Goal: Task Accomplishment & Management: Manage account settings

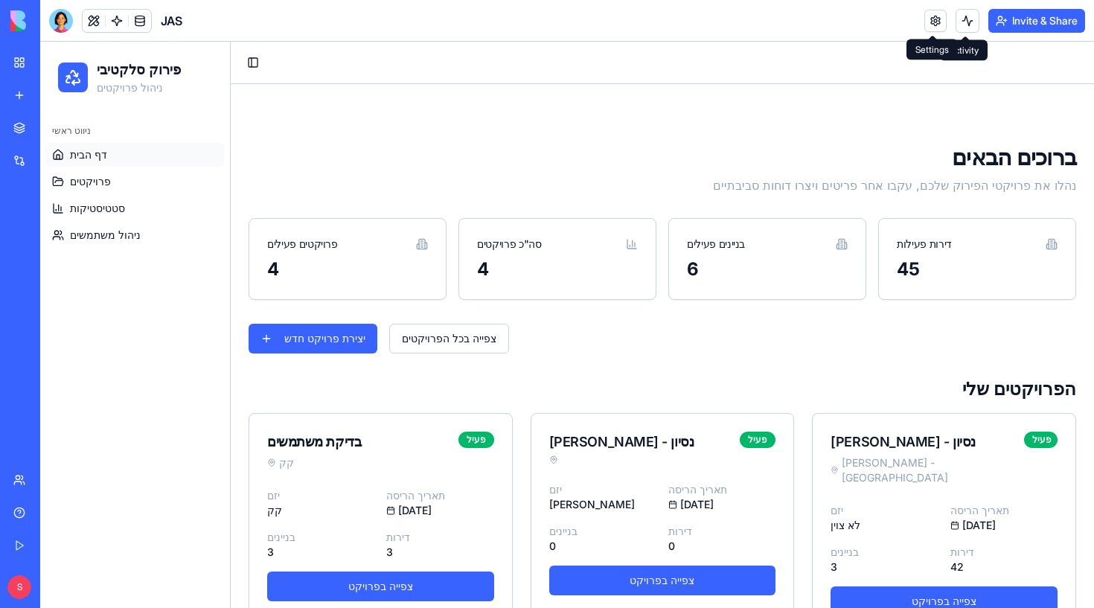
click at [928, 23] on link at bounding box center [935, 21] width 22 height 22
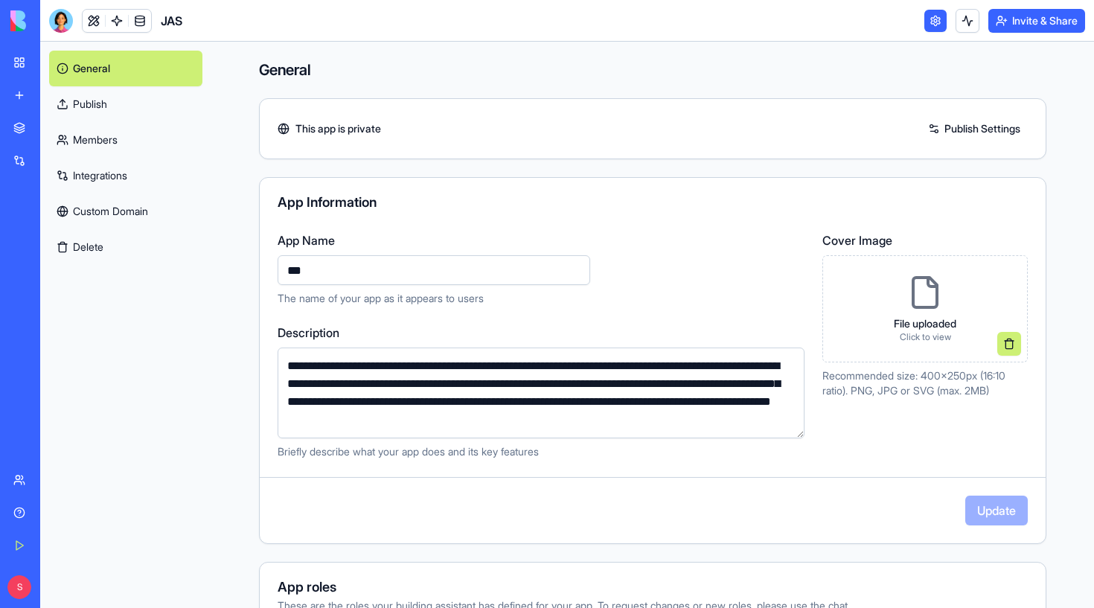
click at [974, 126] on link "Publish Settings" at bounding box center [974, 129] width 107 height 24
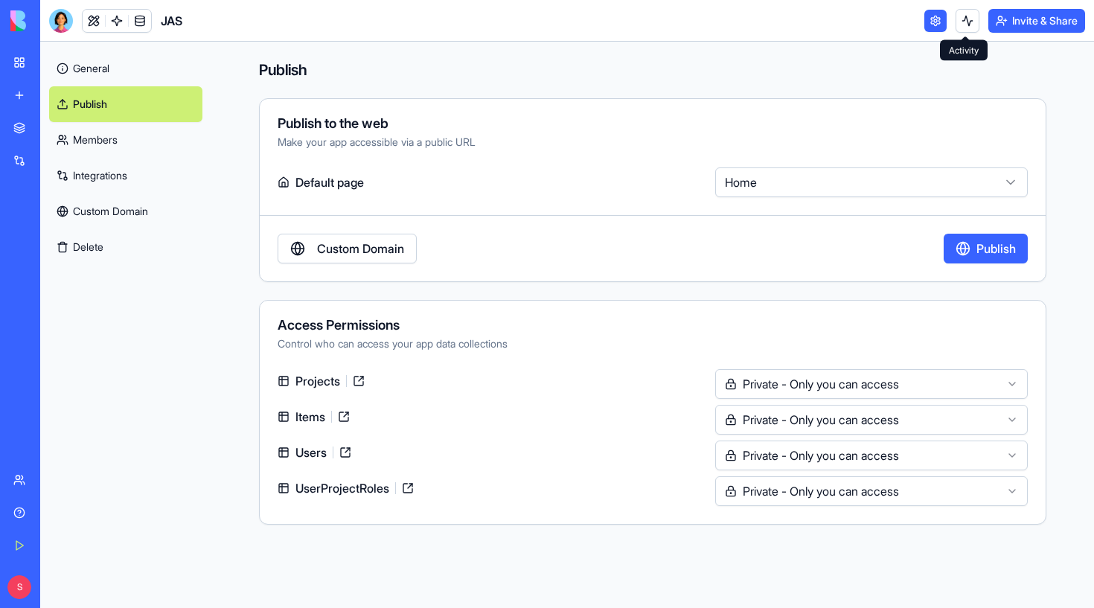
click at [956, 28] on button at bounding box center [968, 21] width 24 height 24
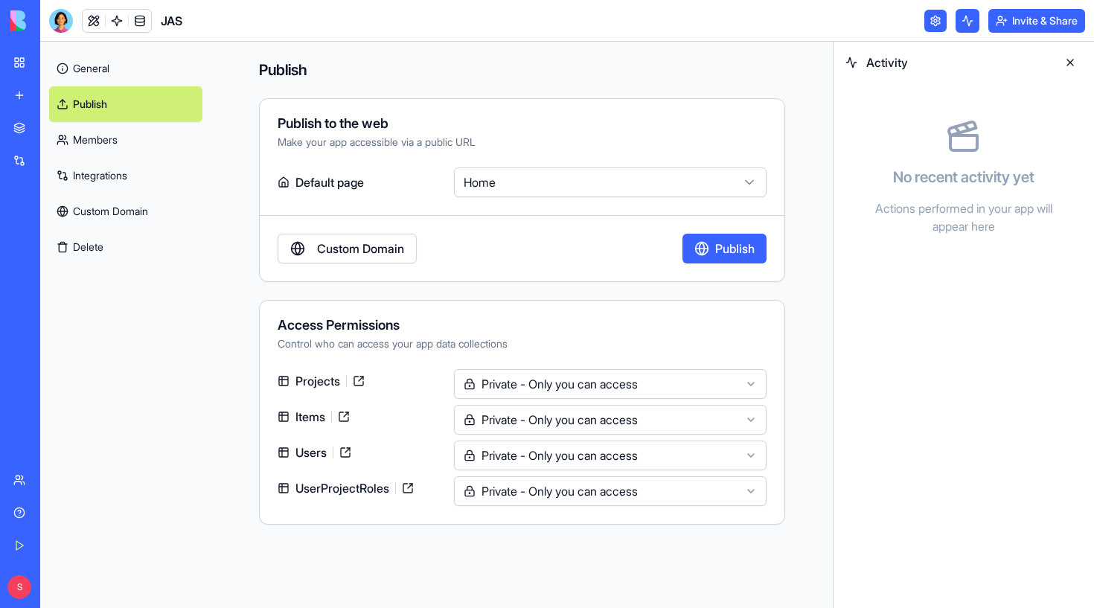
click at [1067, 57] on button at bounding box center [1070, 63] width 24 height 24
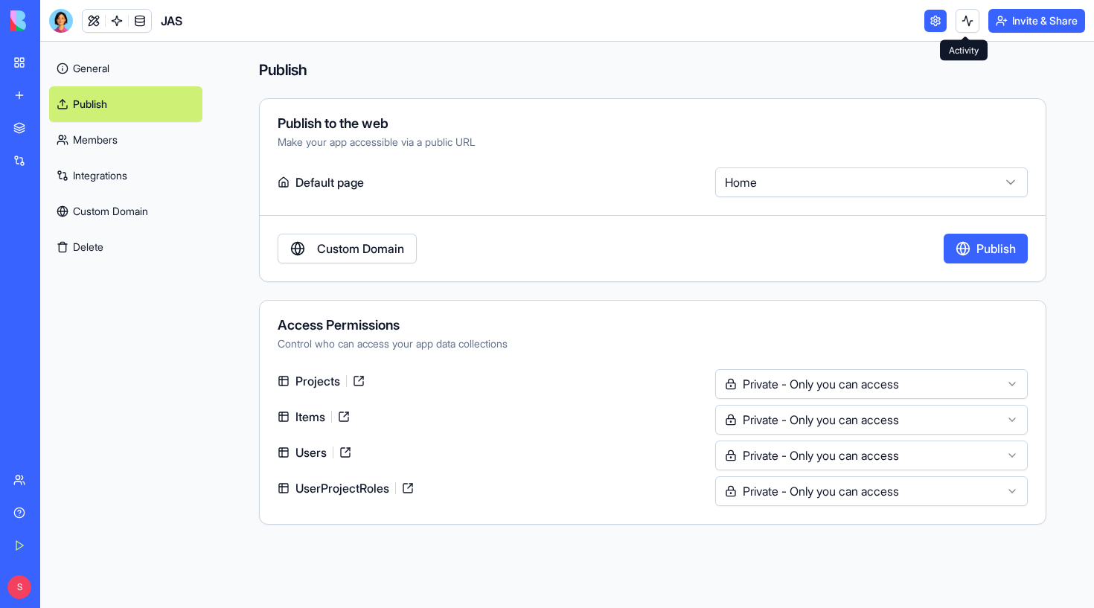
click at [933, 21] on link at bounding box center [935, 21] width 22 height 22
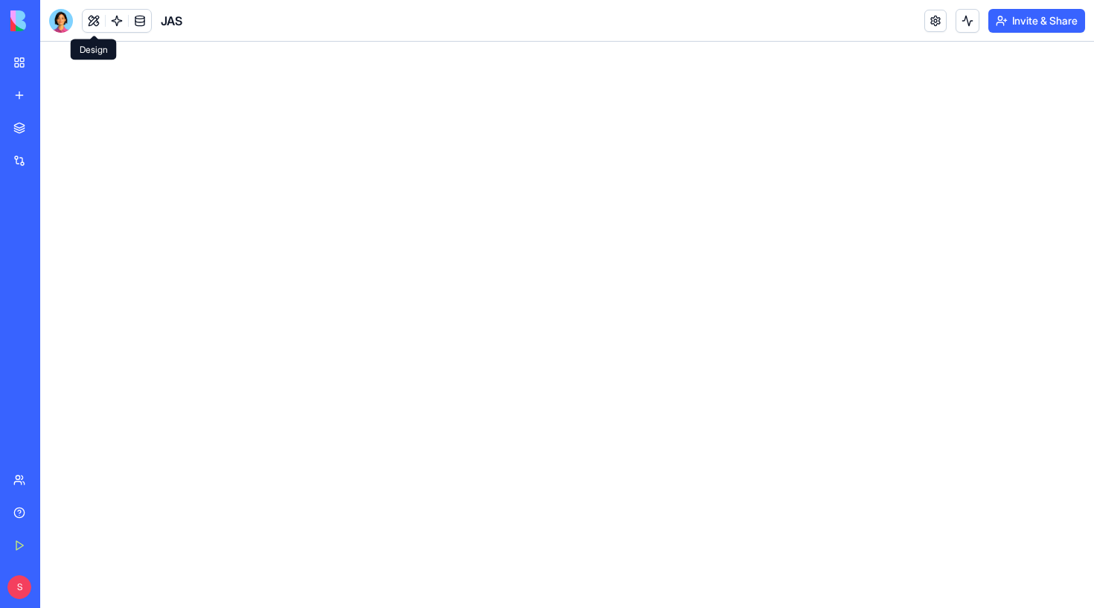
click at [95, 21] on button at bounding box center [94, 21] width 22 height 22
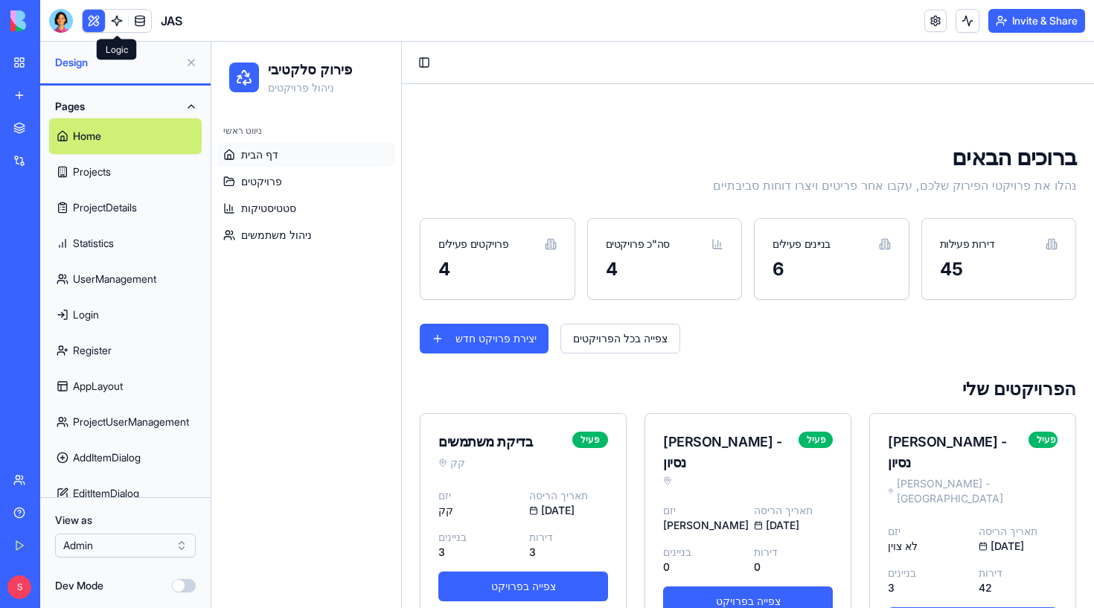
click at [112, 22] on link at bounding box center [117, 21] width 22 height 22
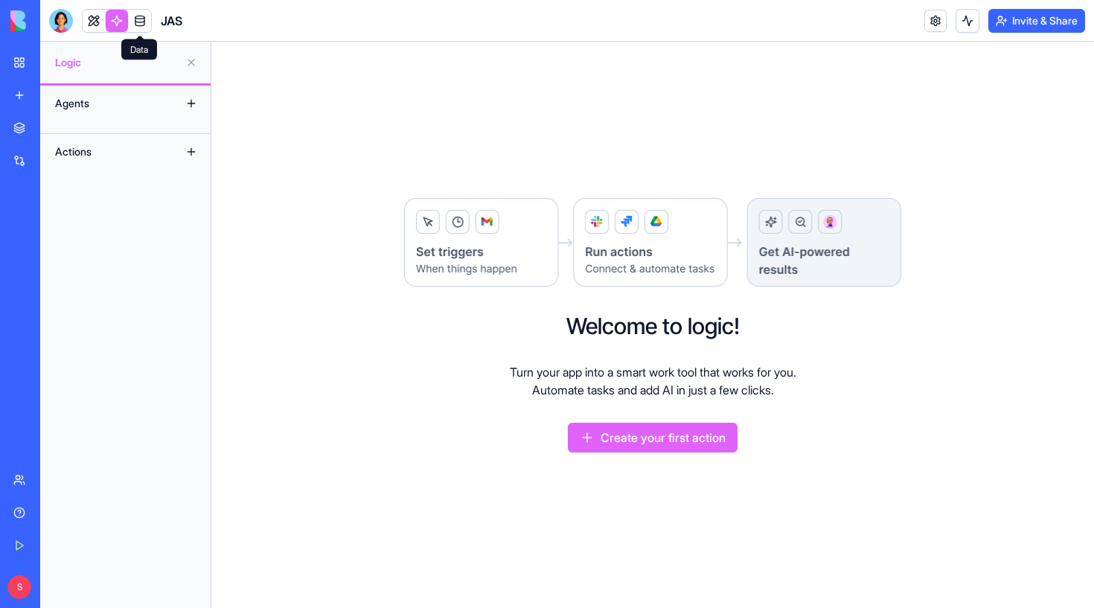
click at [142, 19] on link at bounding box center [140, 21] width 22 height 22
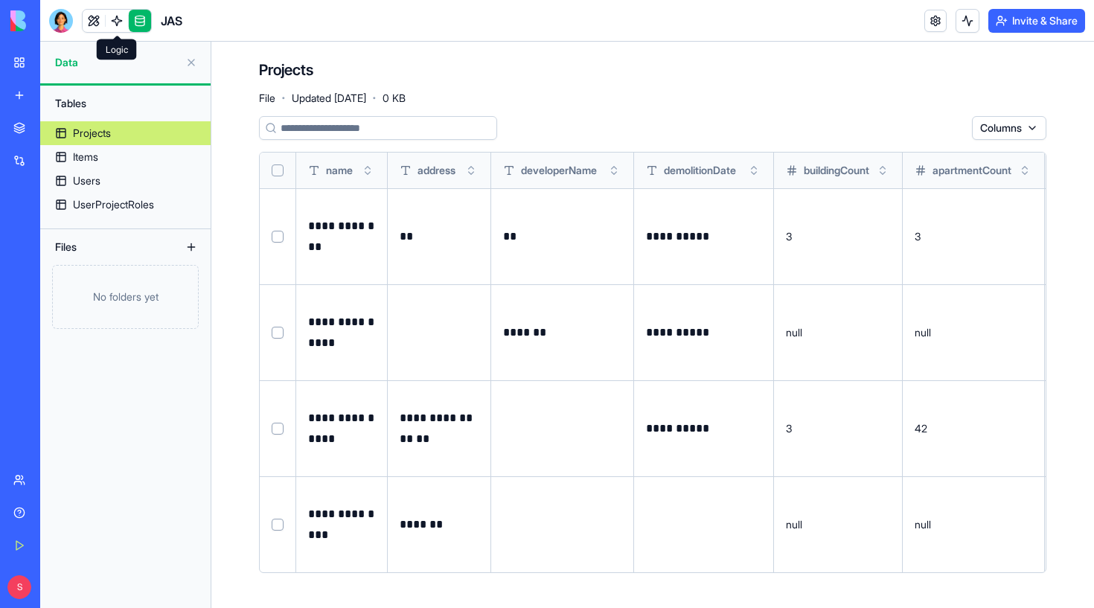
click at [118, 21] on link at bounding box center [117, 21] width 22 height 22
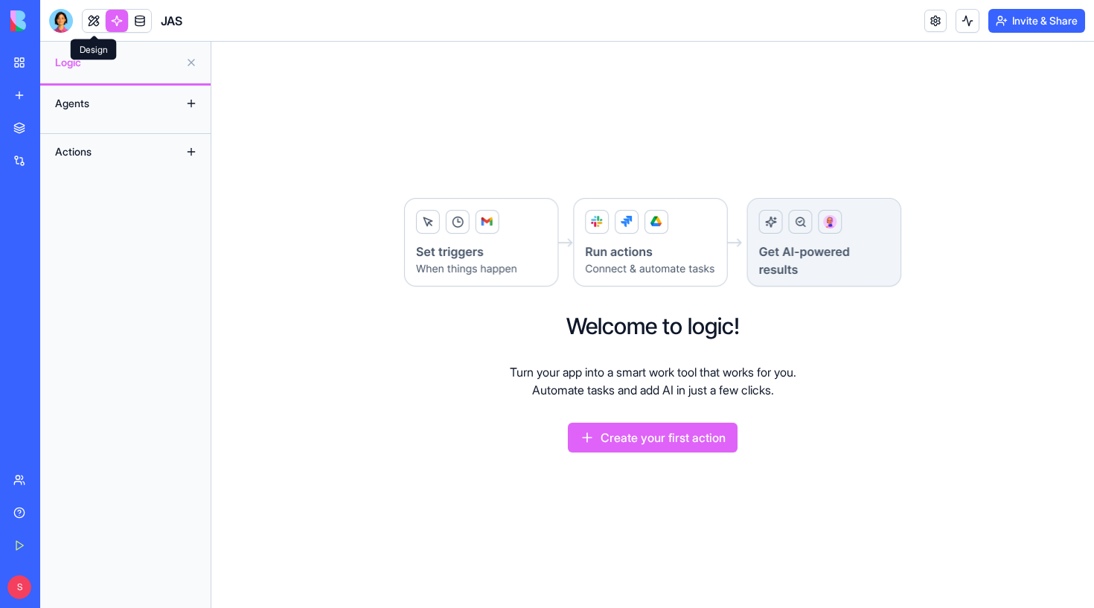
click at [95, 13] on link at bounding box center [94, 21] width 22 height 22
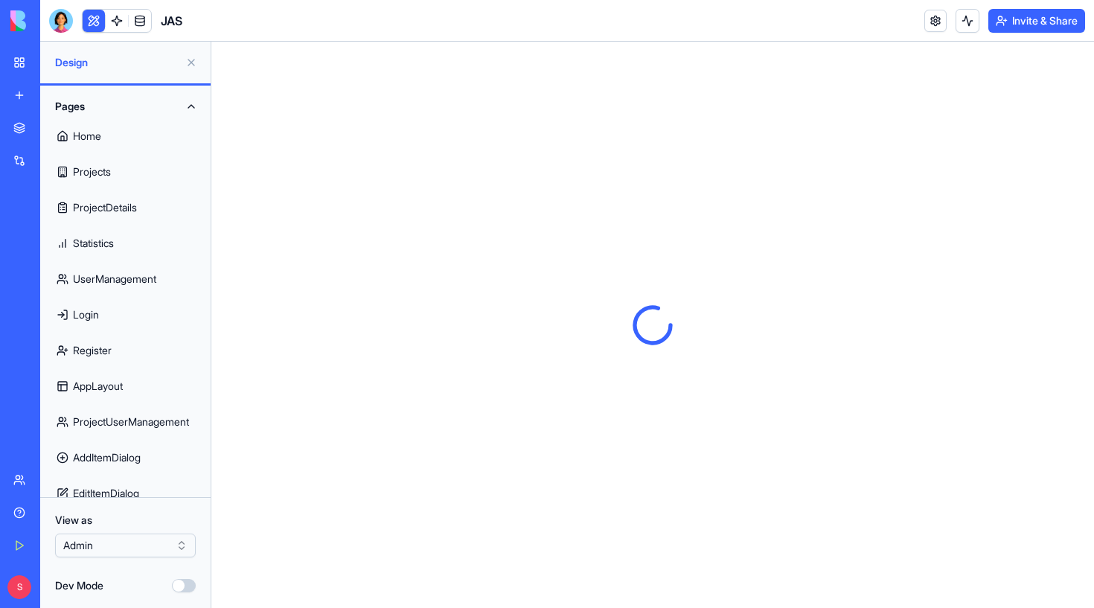
click at [99, 127] on link "Home" at bounding box center [125, 136] width 153 height 36
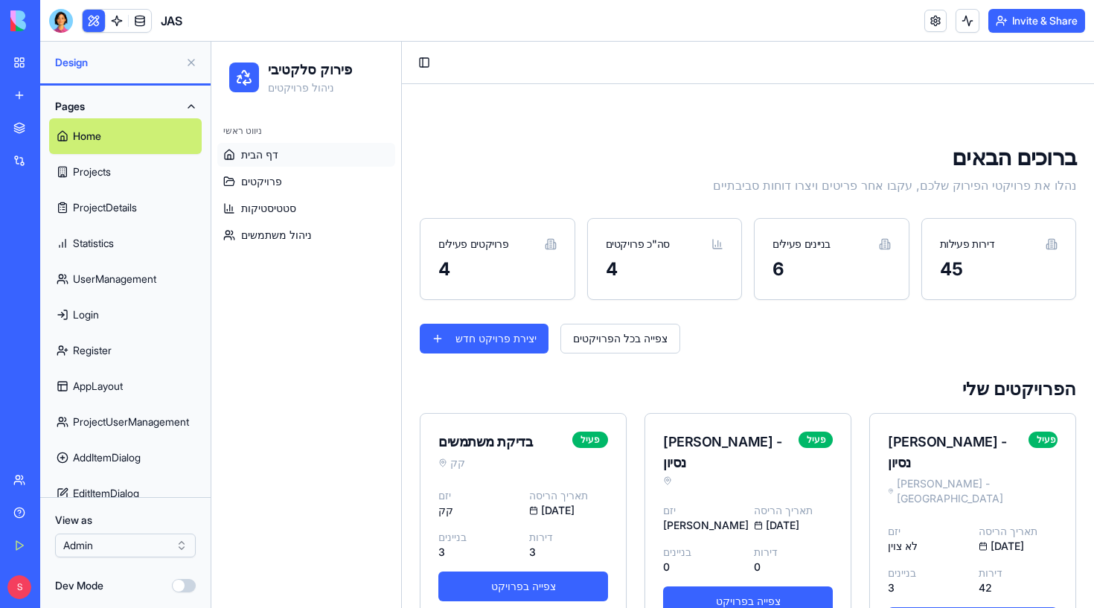
click at [501, 261] on div "4" at bounding box center [497, 270] width 118 height 24
click at [68, 23] on div at bounding box center [61, 21] width 24 height 24
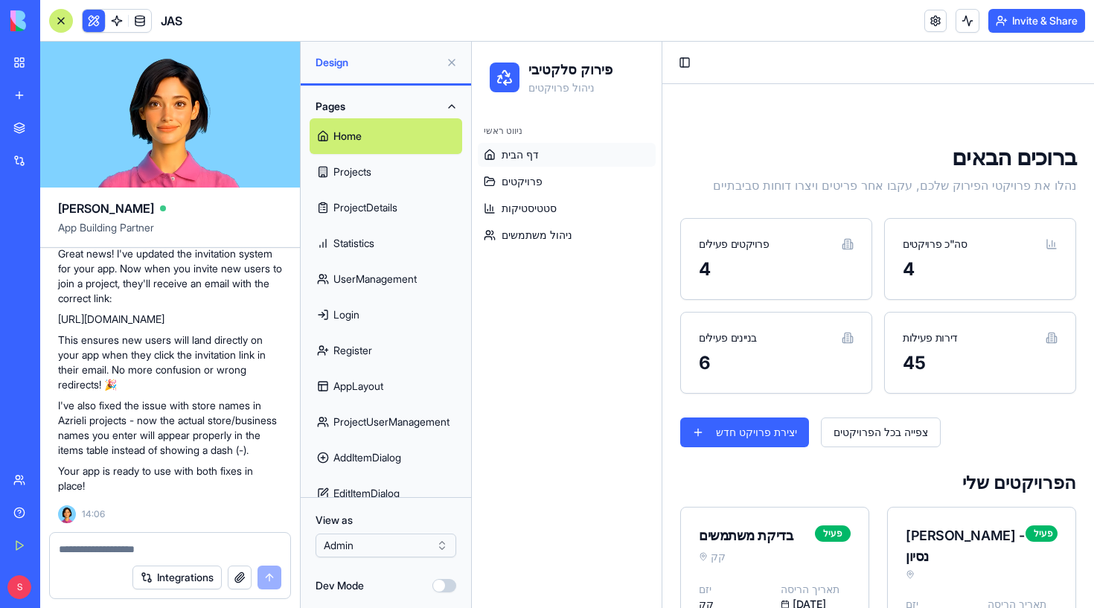
click at [61, 19] on div at bounding box center [61, 21] width 24 height 24
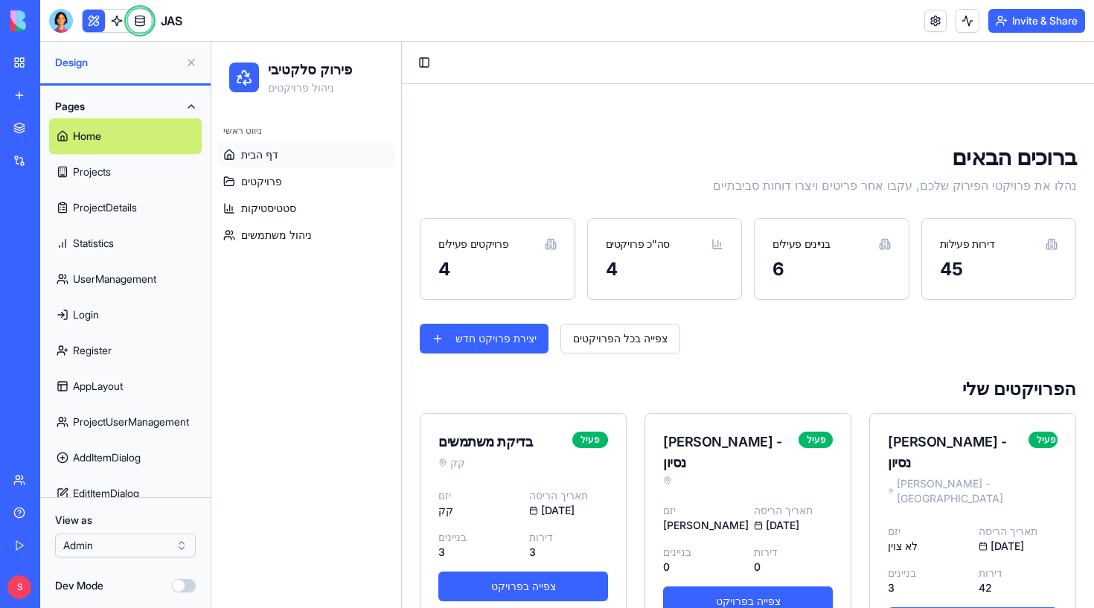
click at [61, 19] on div at bounding box center [61, 21] width 24 height 24
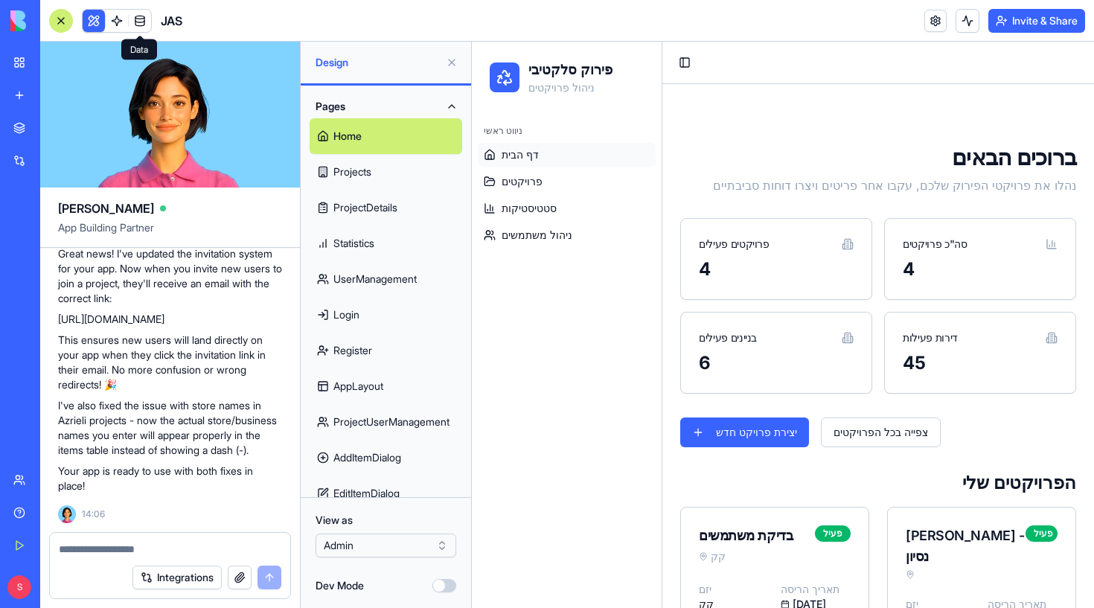
scroll to position [79782, 0]
click at [449, 63] on button at bounding box center [452, 63] width 24 height 24
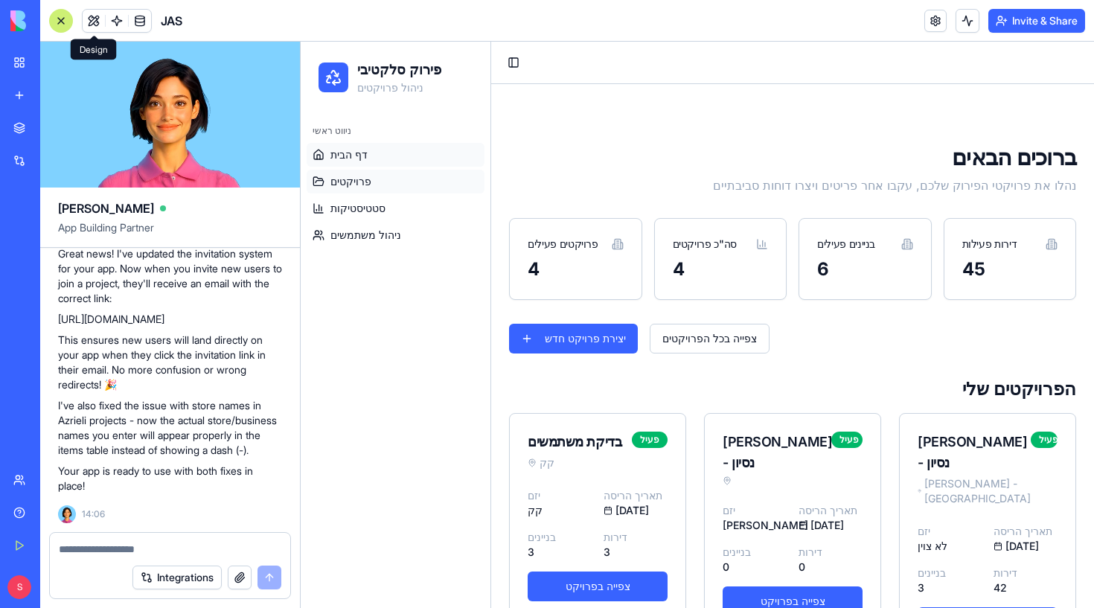
click at [381, 185] on link "פרויקטים" at bounding box center [396, 182] width 178 height 24
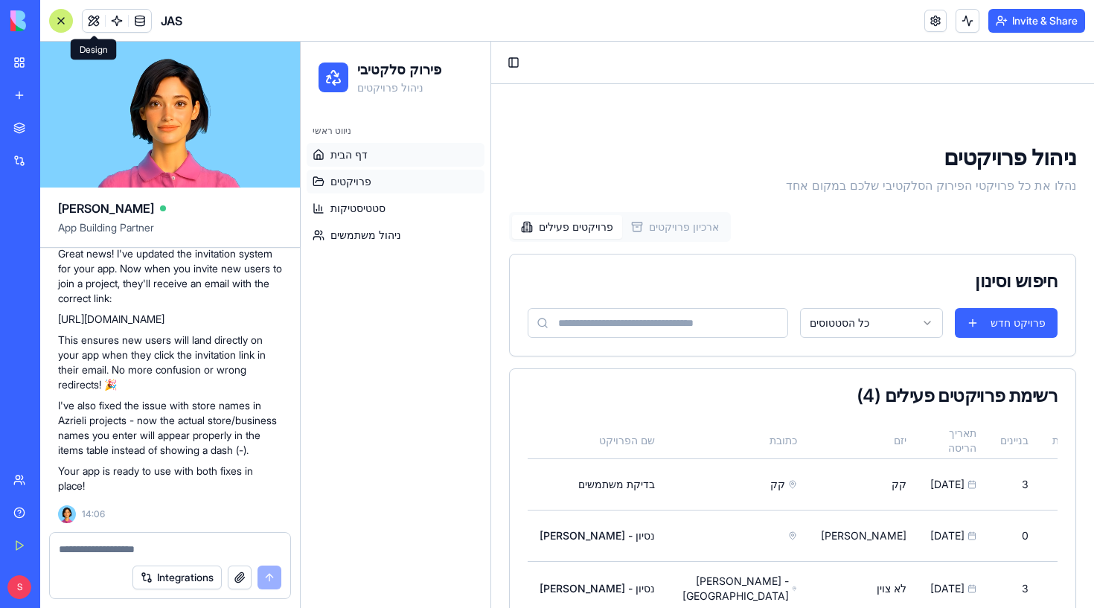
click at [391, 155] on link "דף הבית" at bounding box center [396, 155] width 178 height 24
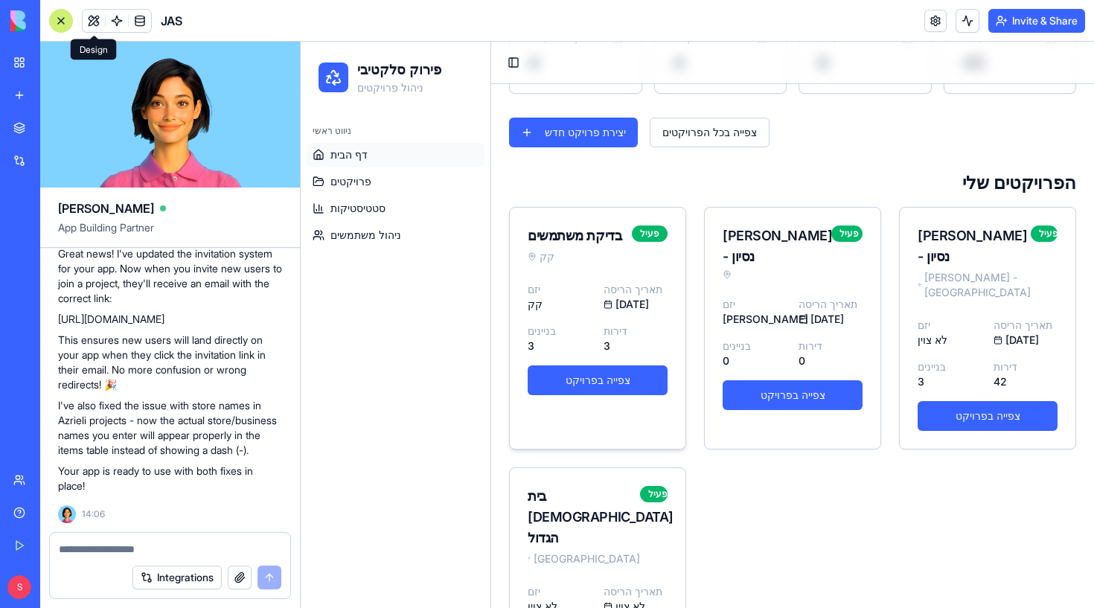
scroll to position [208, 0]
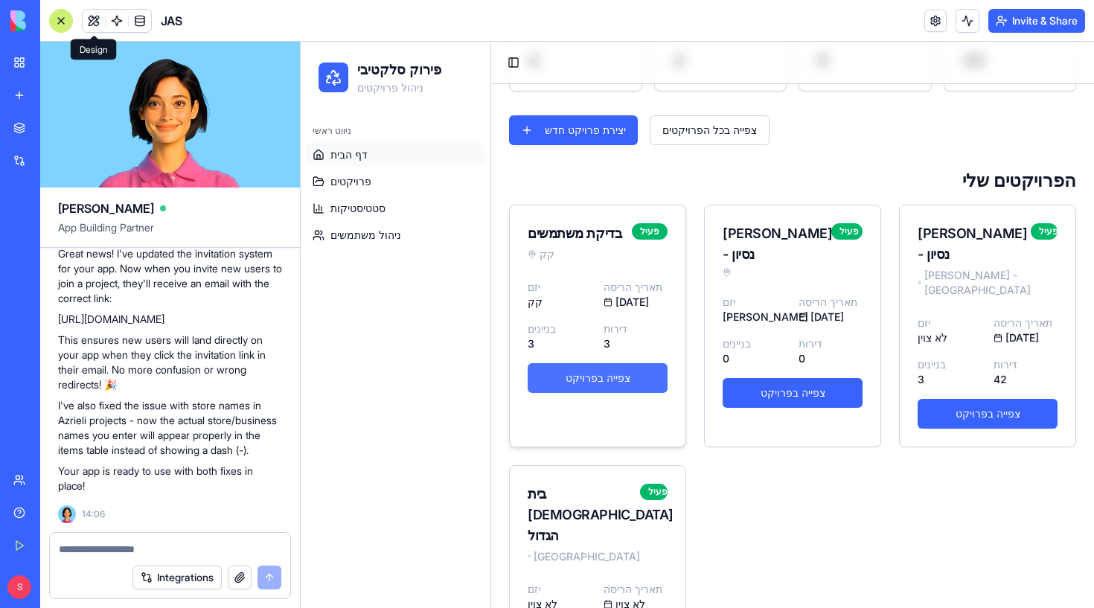
click at [610, 378] on link "צפייה בפרויקט" at bounding box center [598, 378] width 140 height 30
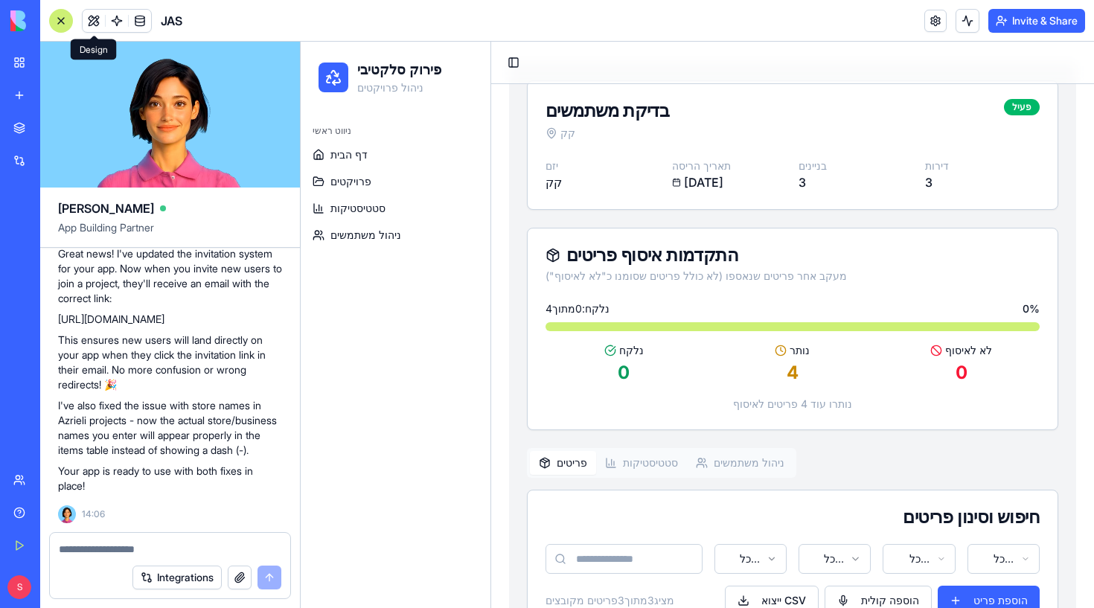
scroll to position [89, 0]
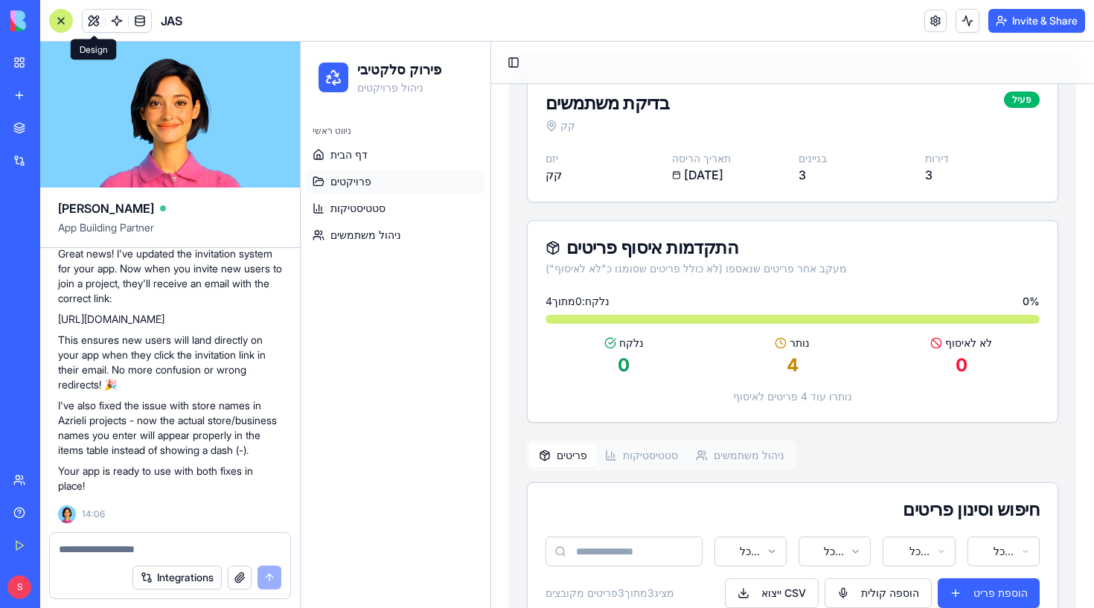
click at [415, 175] on link "פרויקטים" at bounding box center [396, 182] width 178 height 24
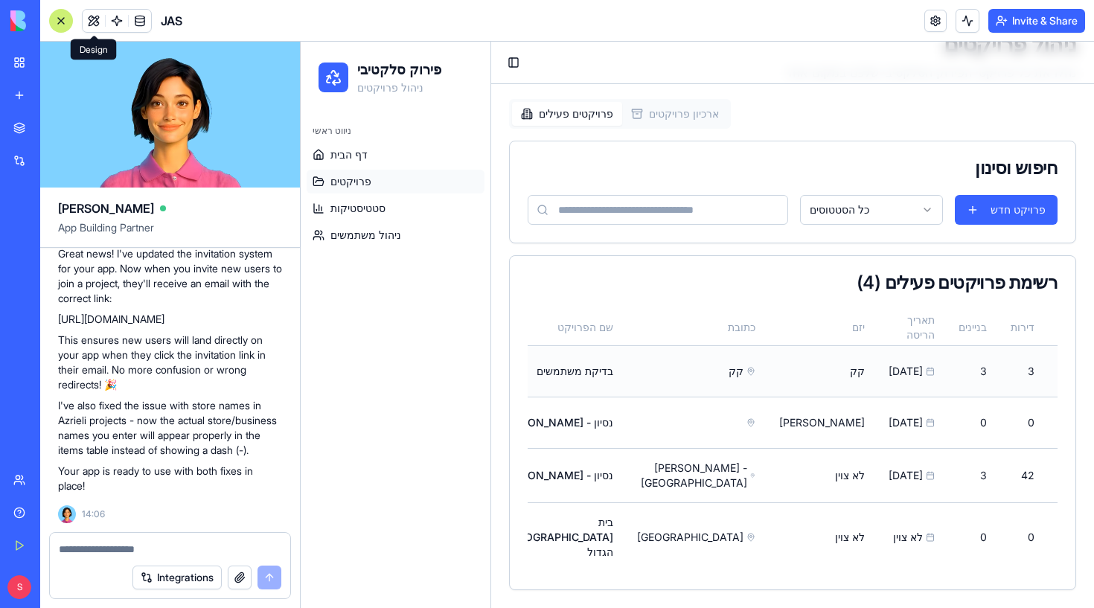
scroll to position [0, 41]
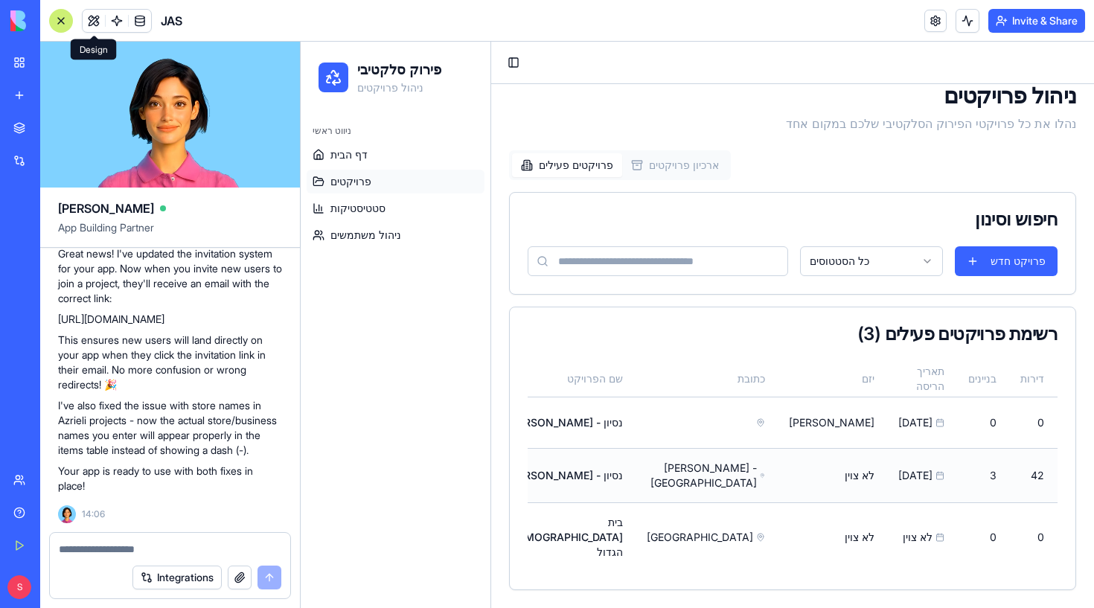
scroll to position [0, 33]
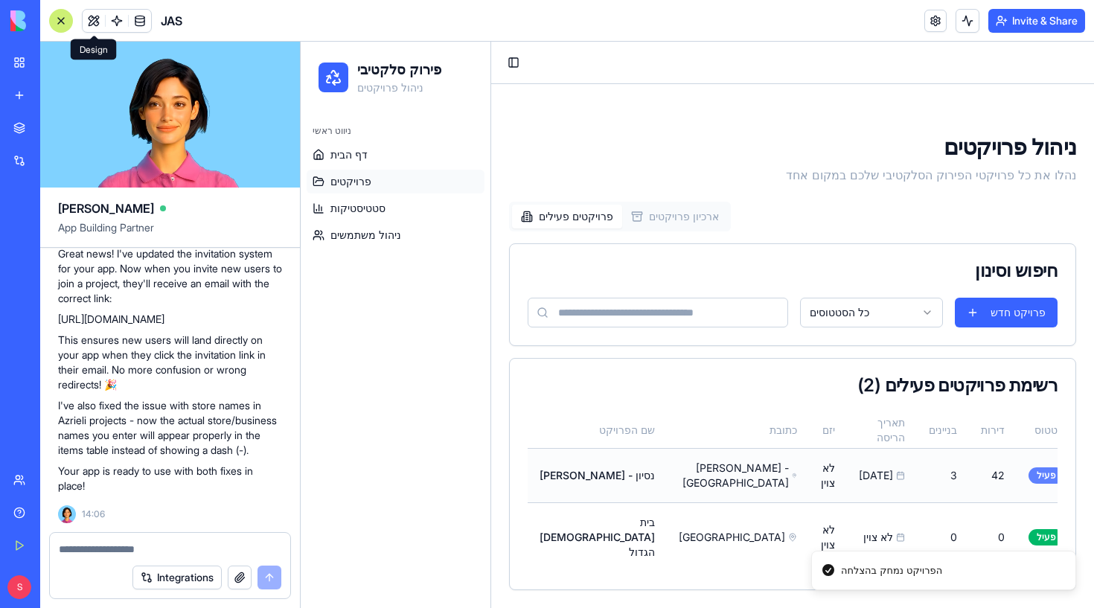
scroll to position [0, 0]
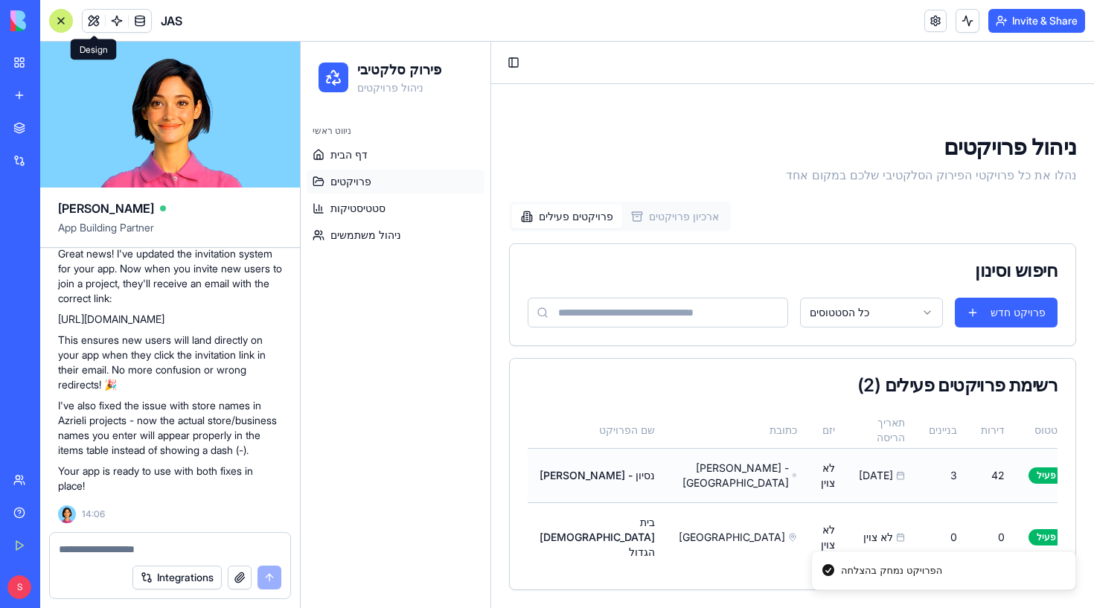
click at [1088, 465] on button at bounding box center [1103, 475] width 30 height 27
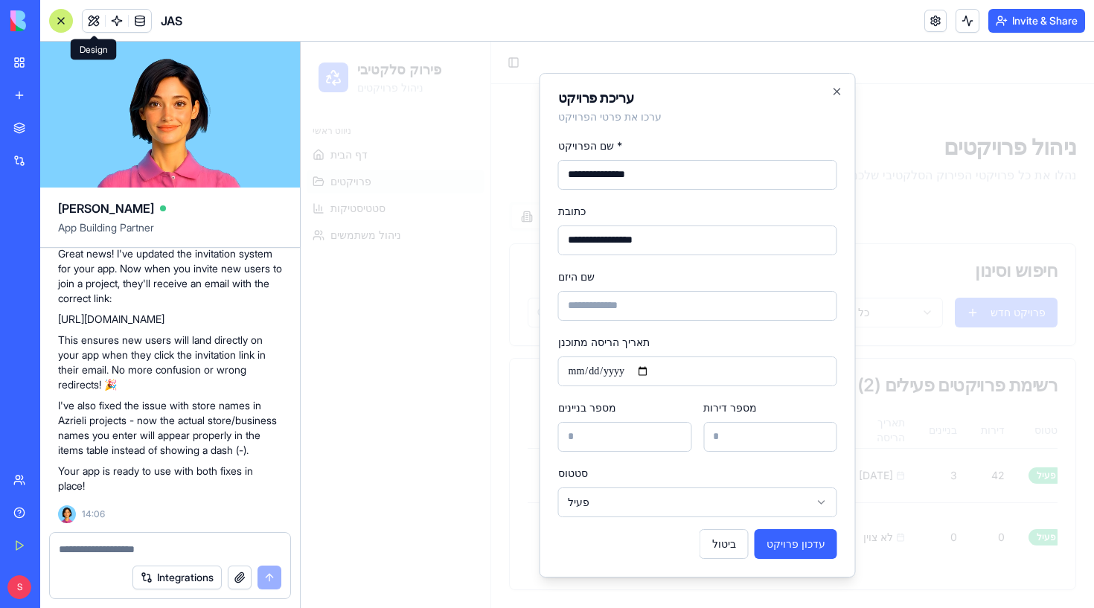
click at [598, 182] on input "**********" at bounding box center [697, 175] width 279 height 30
drag, startPoint x: 598, startPoint y: 176, endPoint x: 546, endPoint y: 176, distance: 52.1
click at [546, 176] on div "**********" at bounding box center [698, 325] width 316 height 505
type input "*******"
click at [793, 540] on button "עדכון פרויקט" at bounding box center [796, 544] width 83 height 30
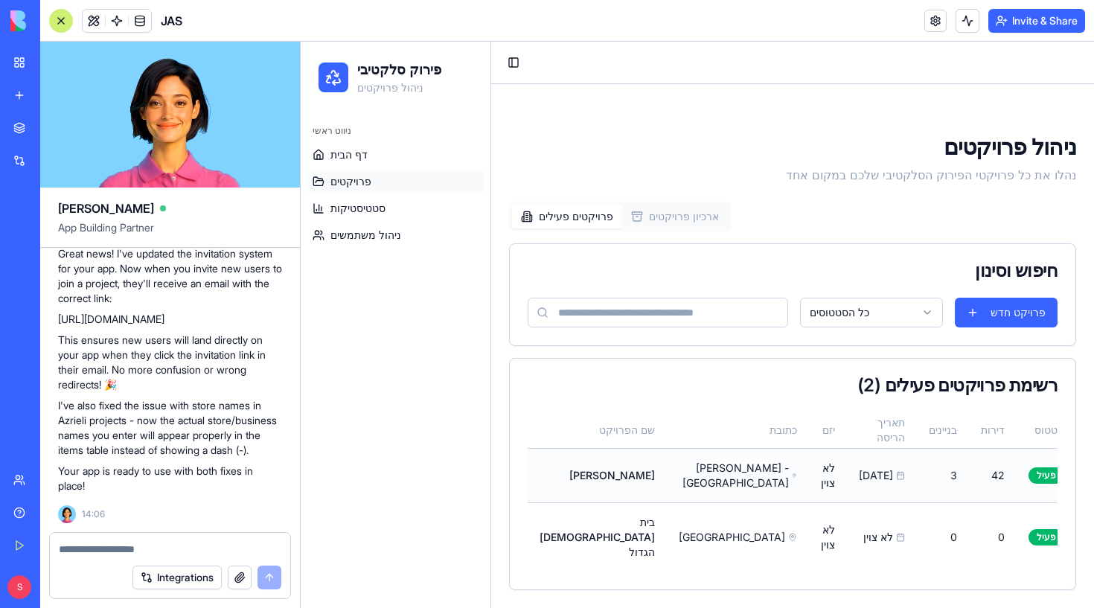
click at [1088, 469] on button at bounding box center [1103, 475] width 30 height 27
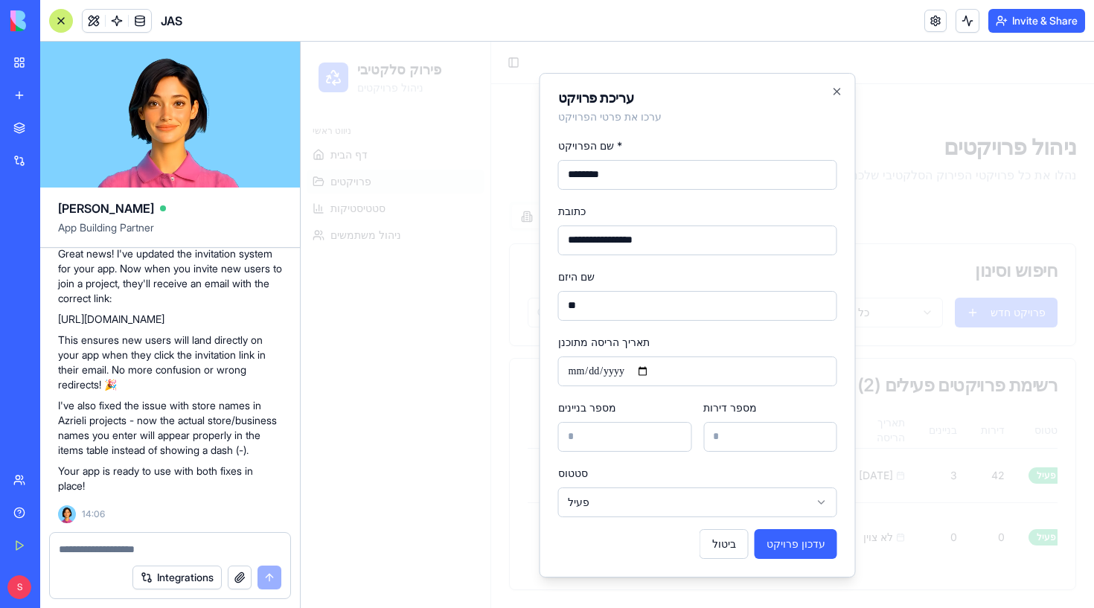
type input "*"
type input "*******"
click at [784, 549] on button "עדכון פרויקט" at bounding box center [796, 544] width 83 height 30
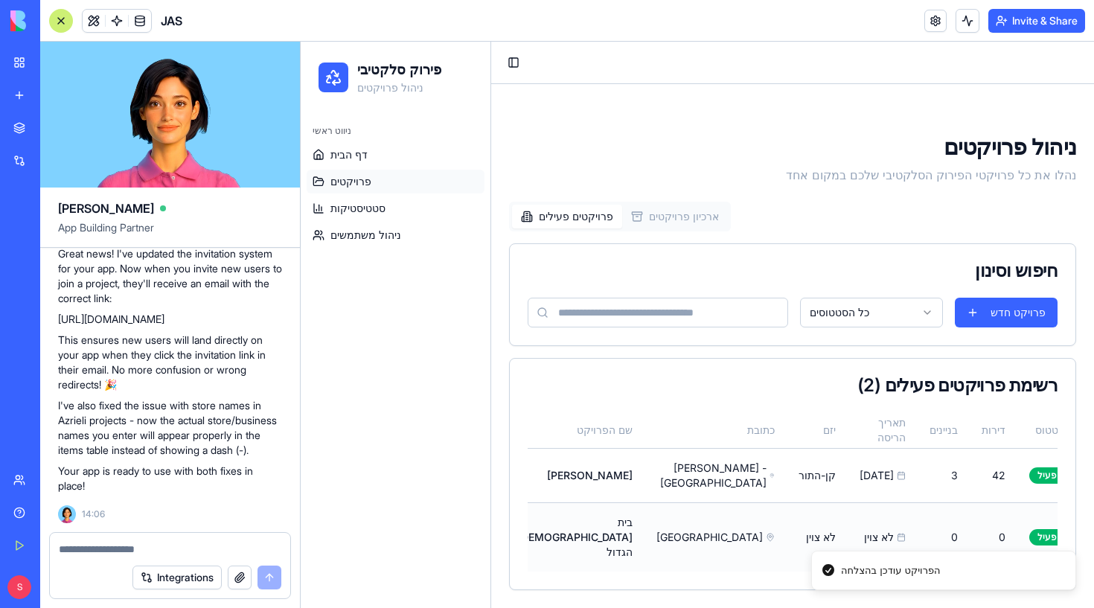
scroll to position [0, 22]
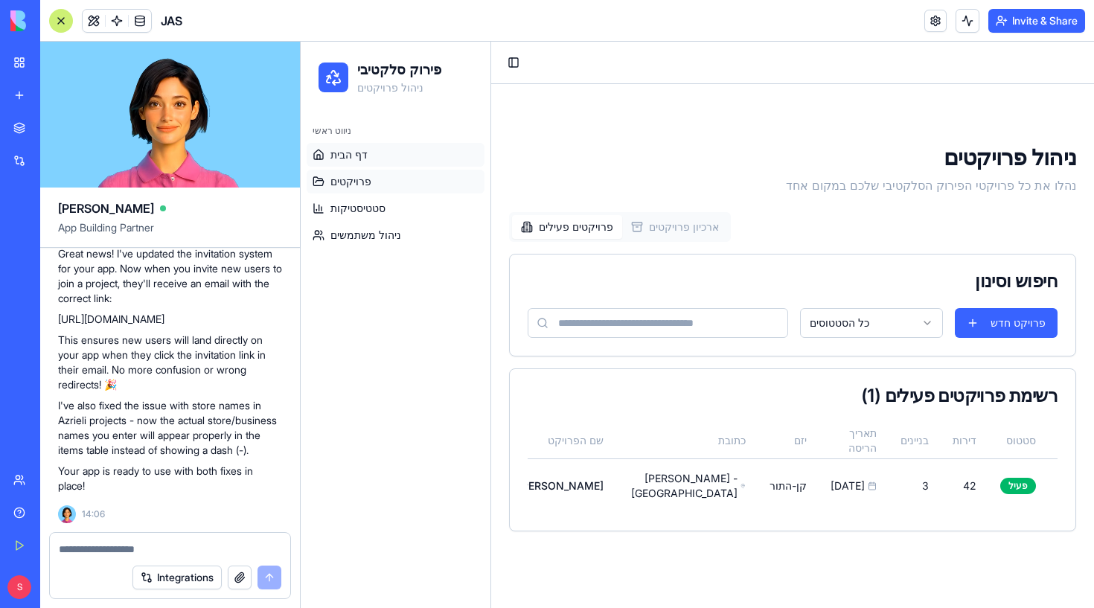
click at [408, 157] on link "דף הבית" at bounding box center [396, 155] width 178 height 24
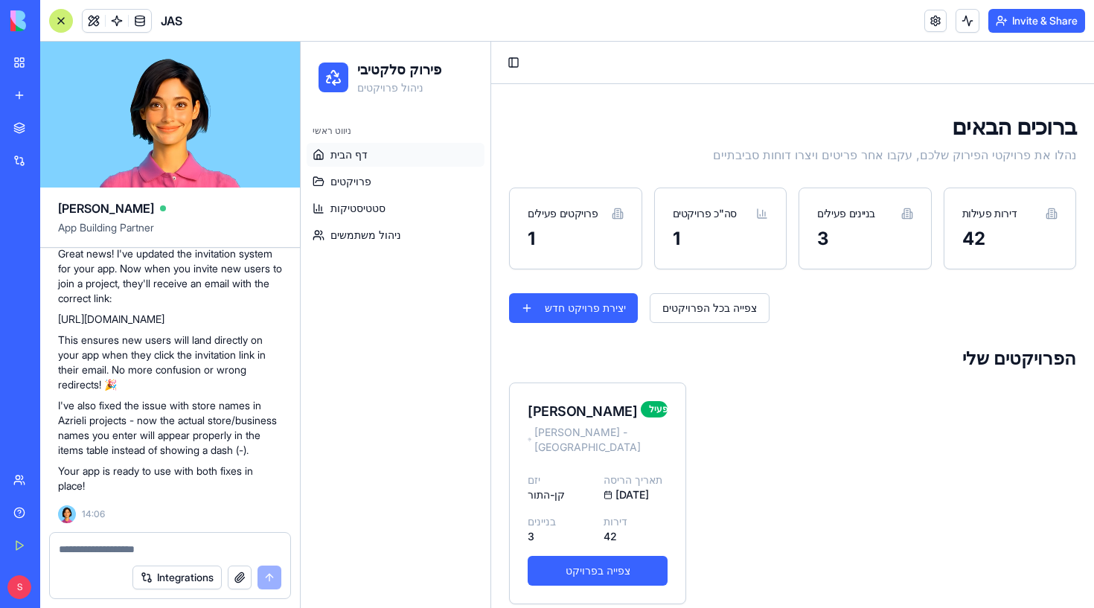
scroll to position [30, 0]
click at [57, 16] on div at bounding box center [61, 21] width 24 height 24
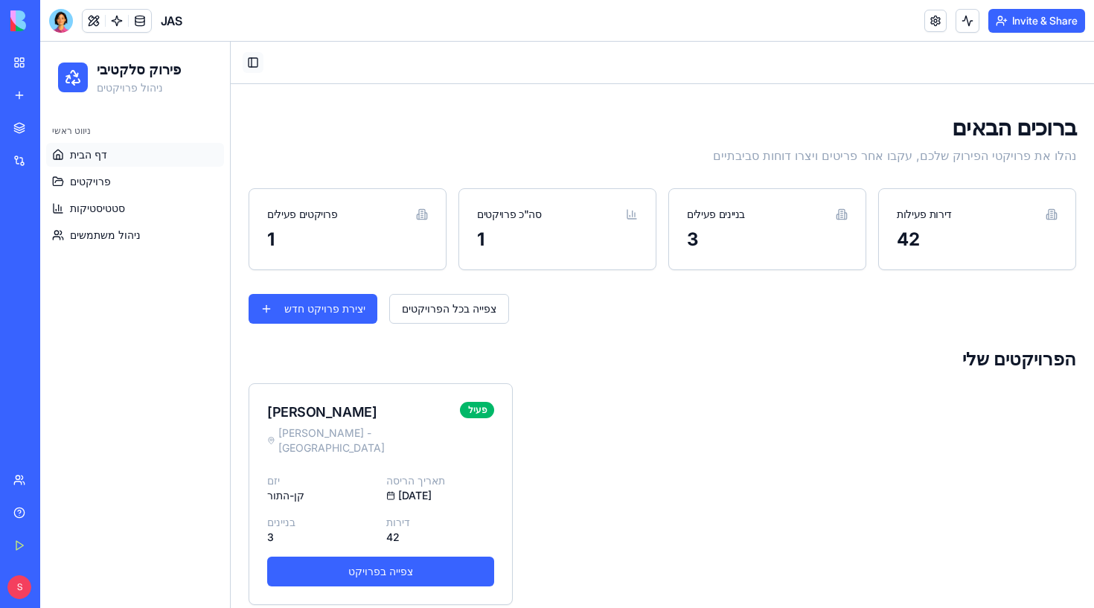
click at [260, 65] on button "Toggle Sidebar" at bounding box center [253, 62] width 21 height 21
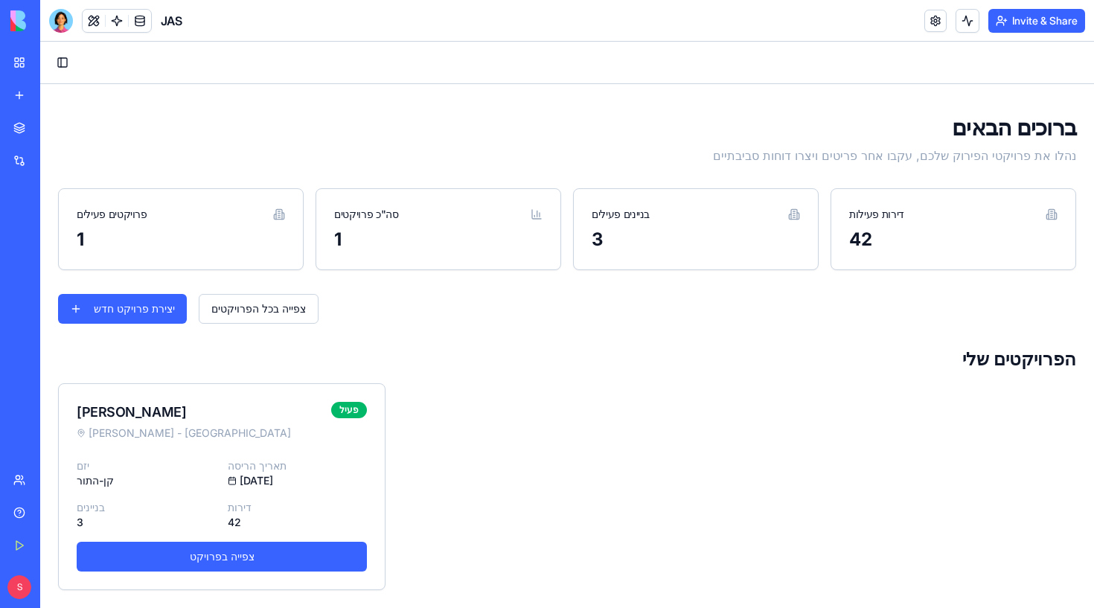
scroll to position [0, 0]
click at [22, 542] on link "Get Started" at bounding box center [34, 546] width 60 height 30
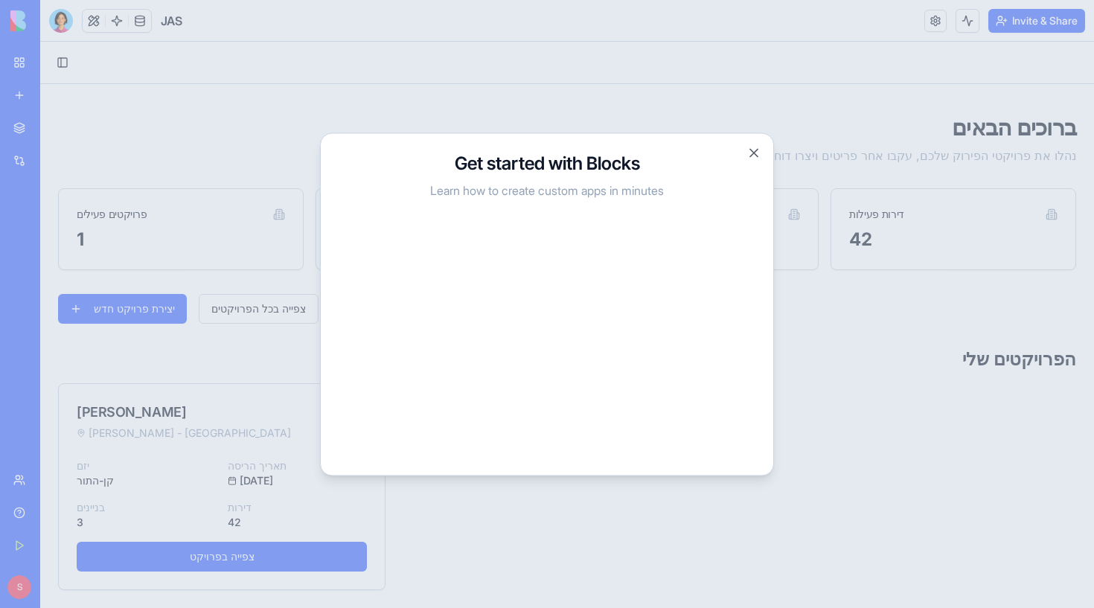
click at [753, 150] on button "Close" at bounding box center [754, 152] width 15 height 15
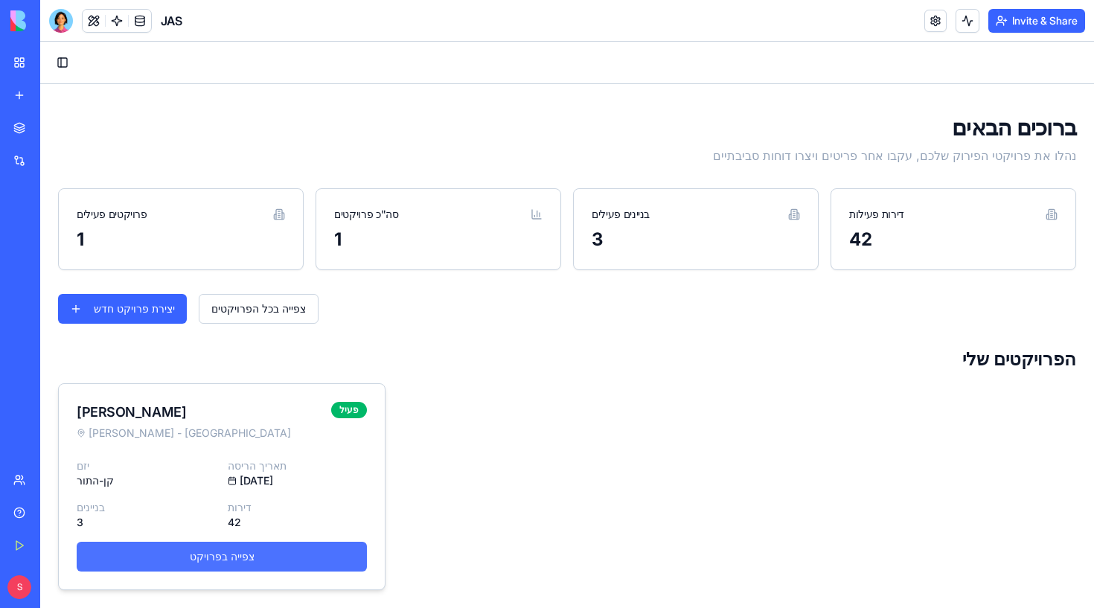
click at [273, 550] on link "צפייה בפרויקט" at bounding box center [222, 557] width 290 height 30
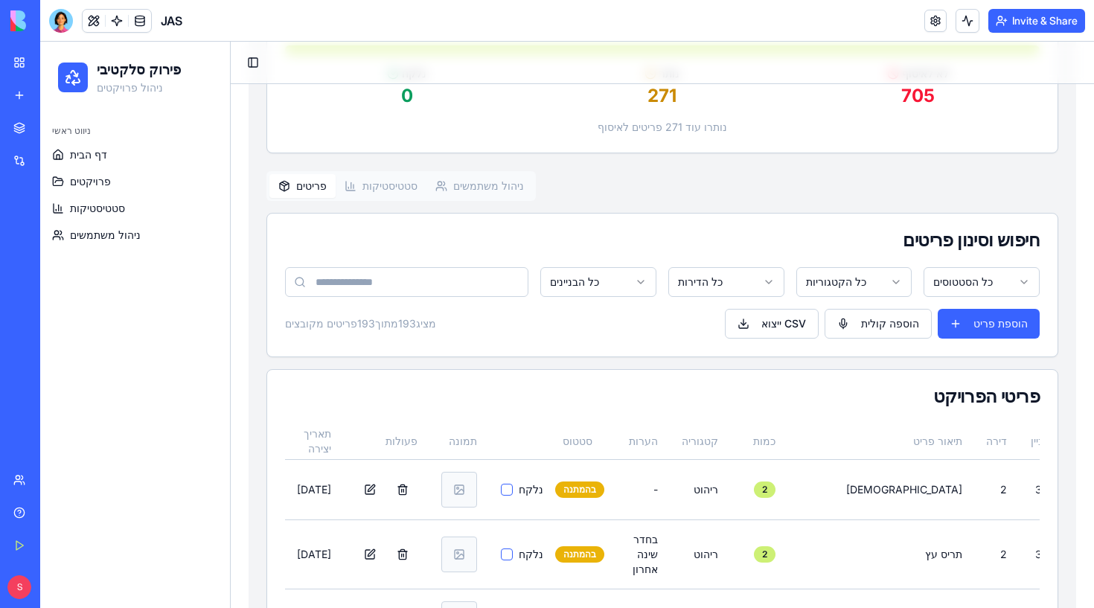
scroll to position [351, 0]
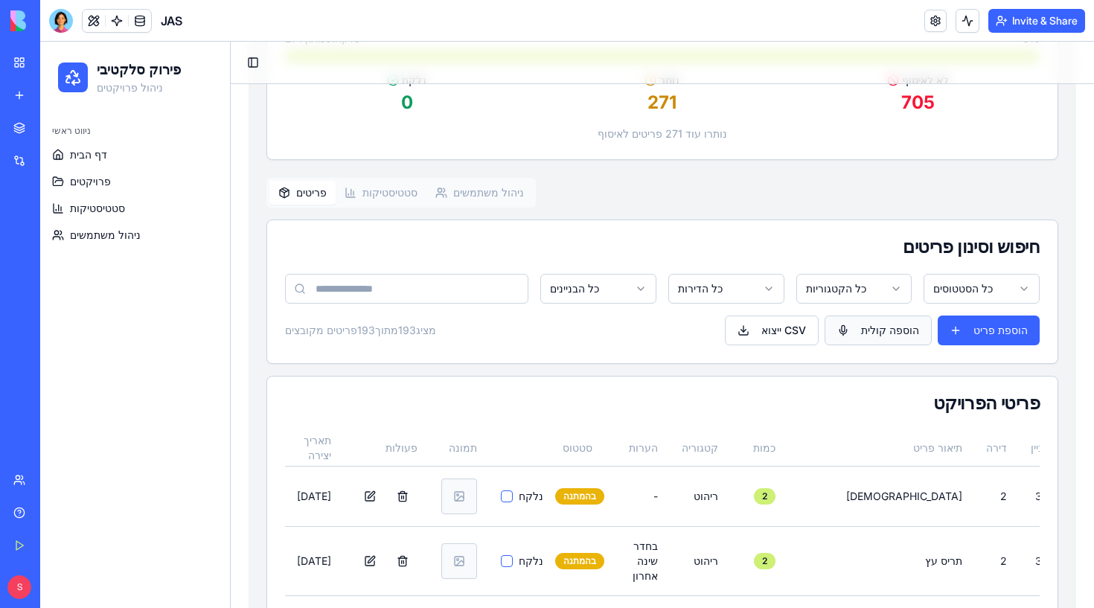
click at [894, 327] on button "הוספה קולית" at bounding box center [878, 331] width 107 height 30
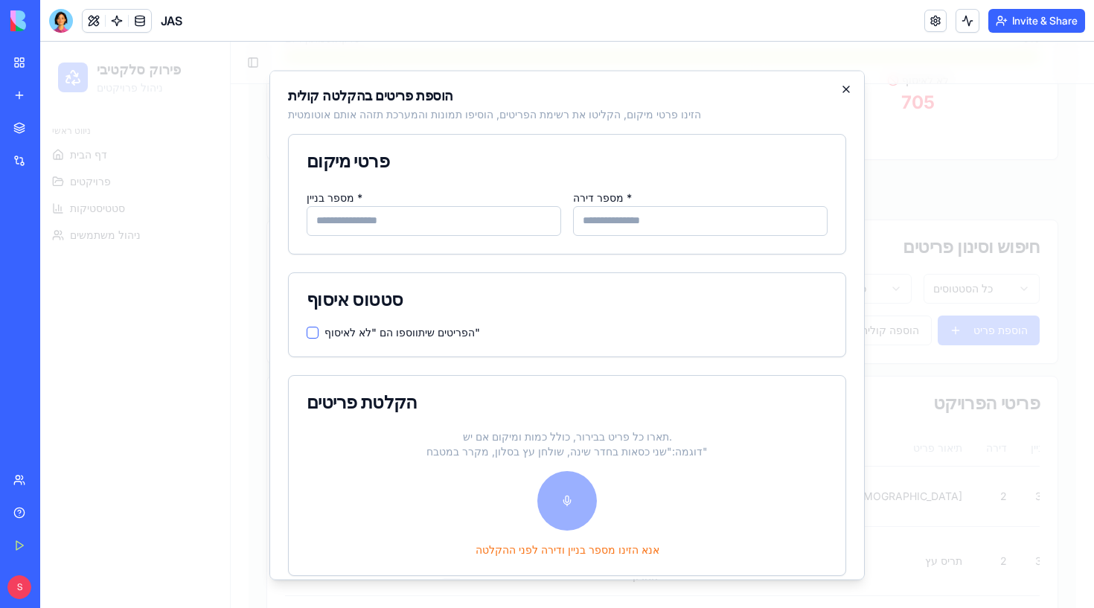
click at [847, 87] on icon "button" at bounding box center [846, 89] width 12 height 12
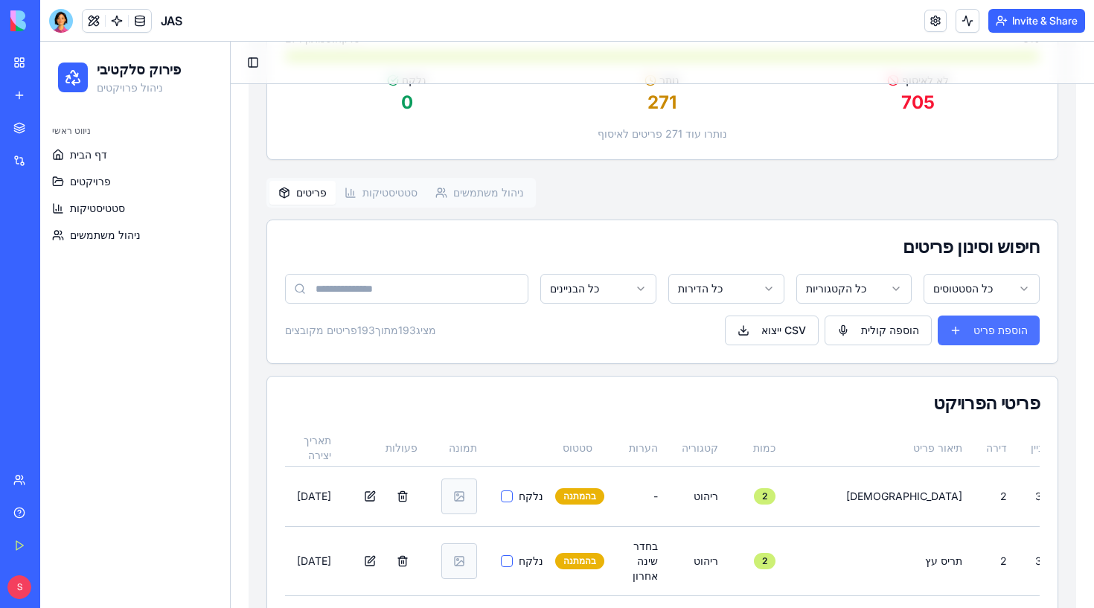
click at [971, 322] on button "הוספת פריט" at bounding box center [989, 331] width 102 height 30
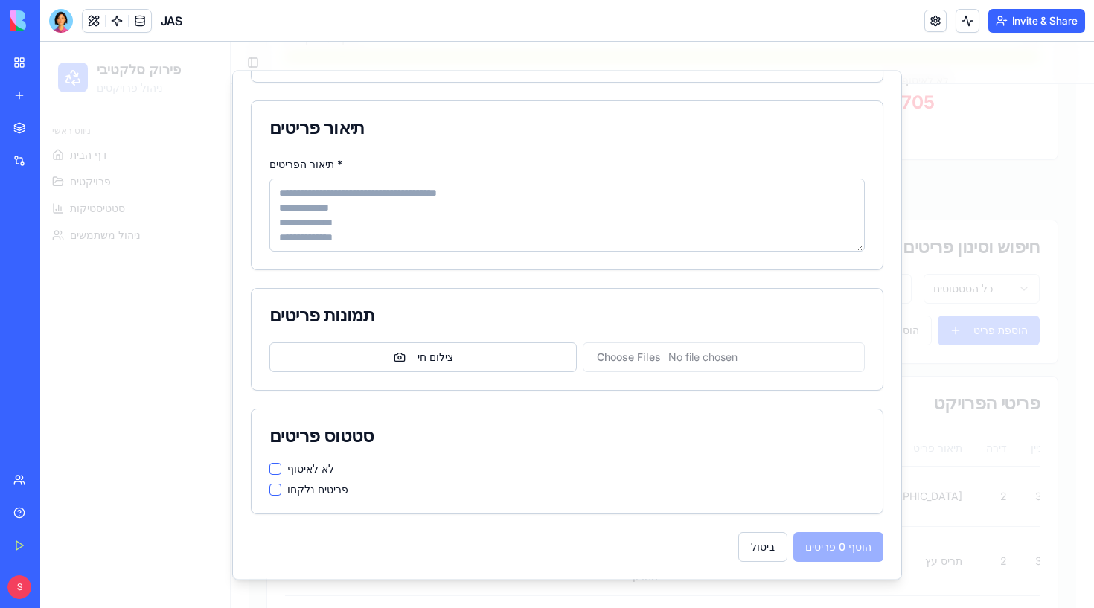
scroll to position [178, 0]
click at [752, 538] on button "ביטול" at bounding box center [762, 546] width 49 height 30
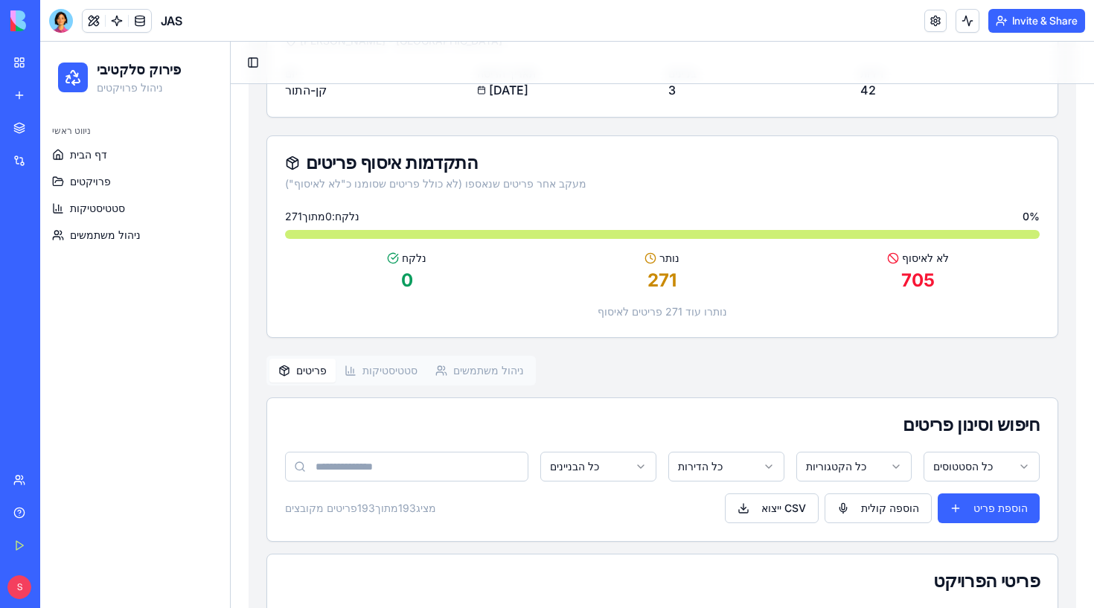
scroll to position [163, 0]
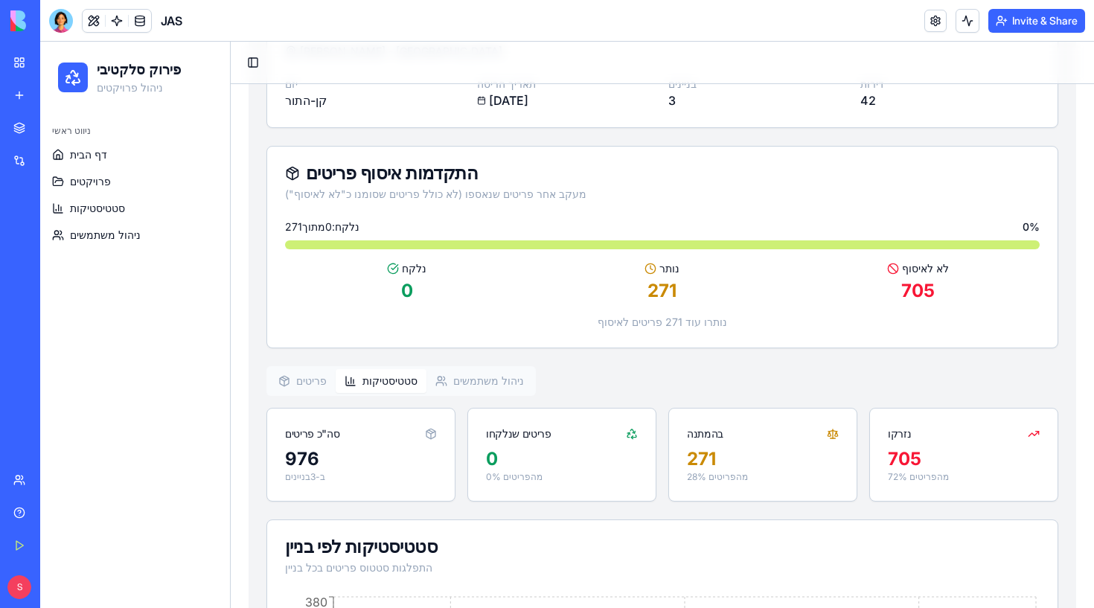
click at [361, 373] on button "סטטיסטיקות" at bounding box center [381, 381] width 91 height 24
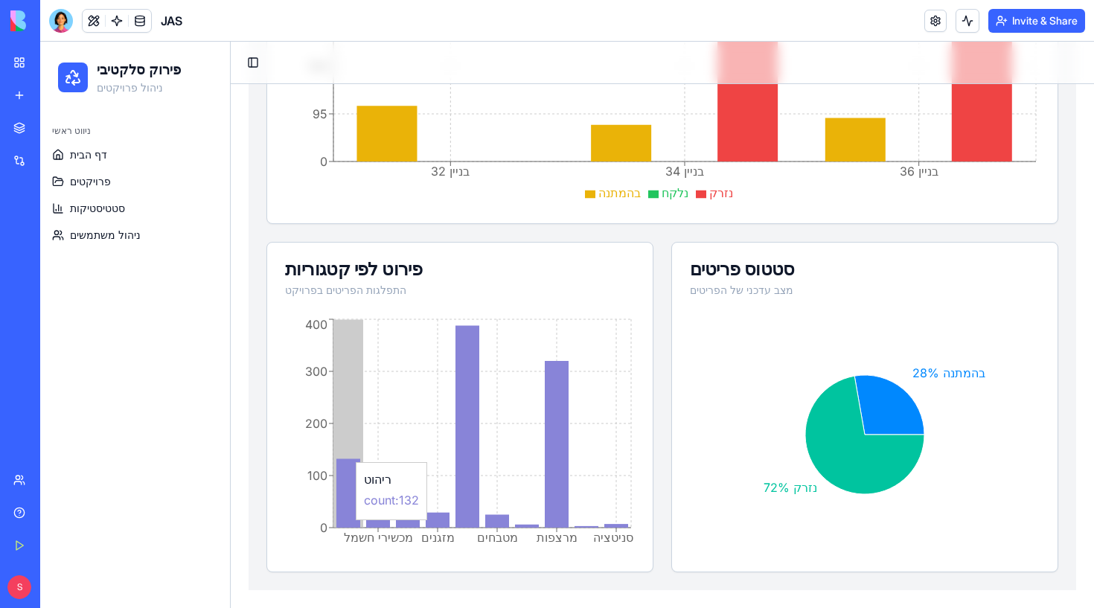
scroll to position [789, 0]
click at [90, 203] on span "סטטיסטיקות" at bounding box center [97, 208] width 55 height 15
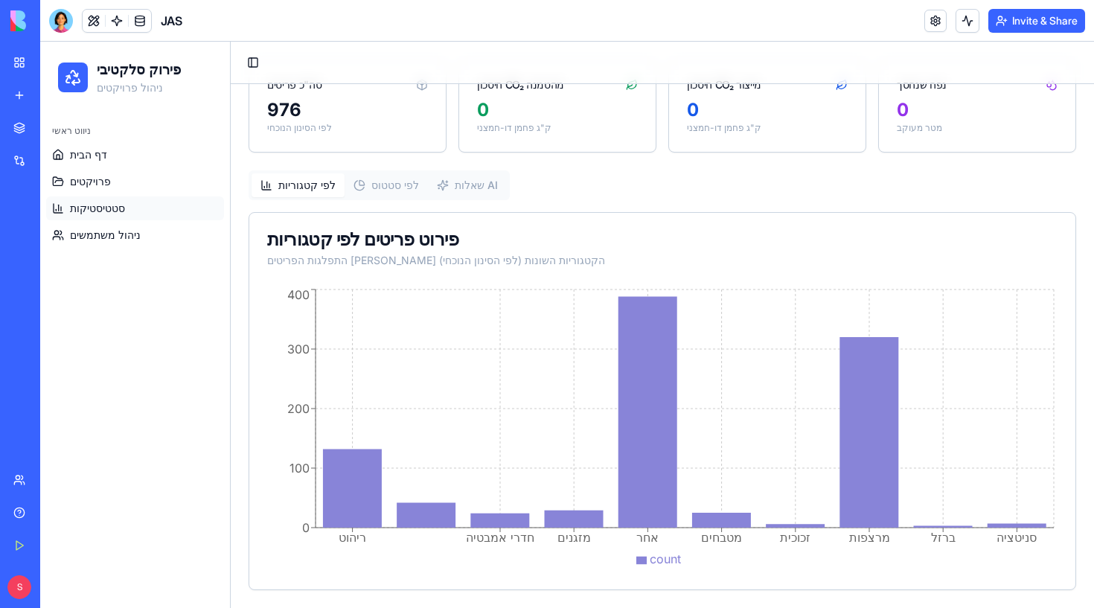
scroll to position [514, 0]
click at [391, 184] on button "לפי סטטוס" at bounding box center [386, 185] width 83 height 24
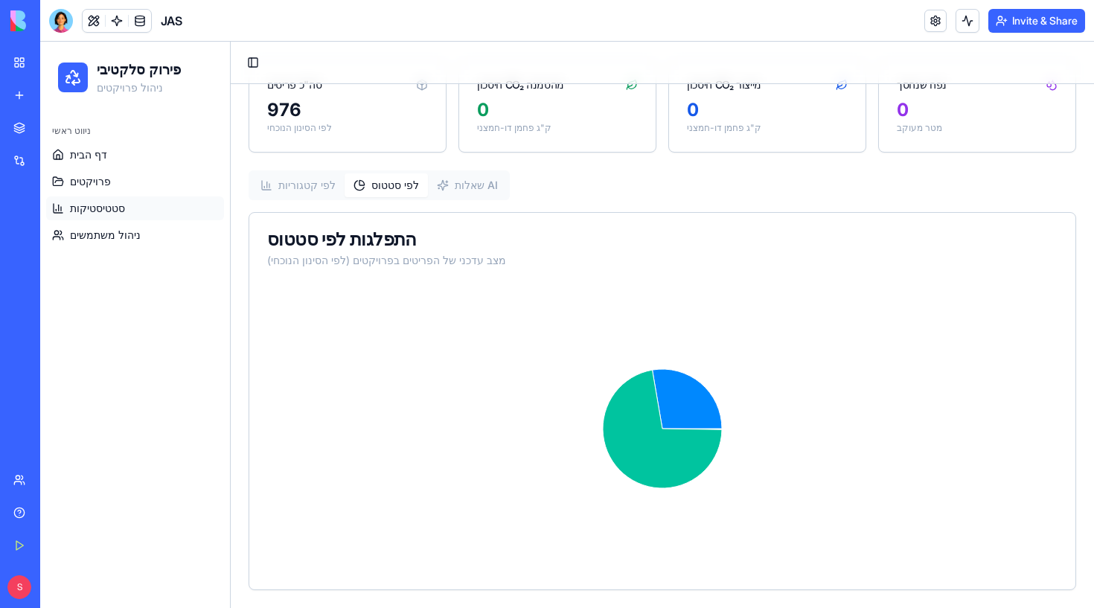
scroll to position [0, 0]
click at [461, 187] on div "סטטיסטיקות ודוחות צפו בנתונים מפורטים על פרויקטי הפירוק הסלקטיבי והשפעתם הסביבת…" at bounding box center [663, 110] width 828 height 960
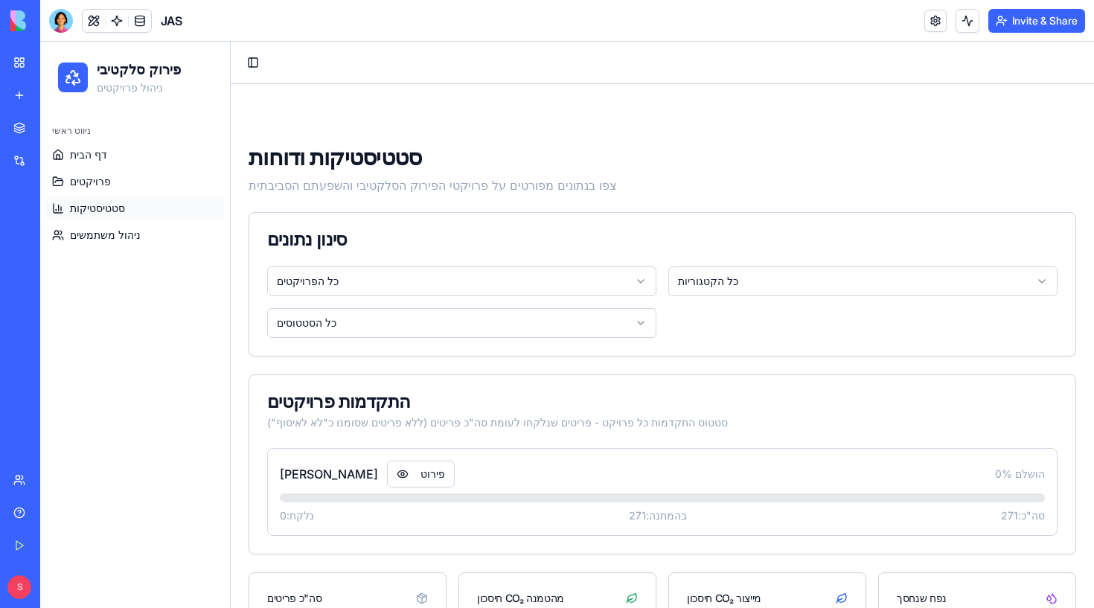
click at [639, 25] on header "JAS Invite & Share" at bounding box center [567, 21] width 1054 height 42
click at [326, 128] on div "סטטיסטיקות ודוחות צפו בנתונים מפורטים על פרויקטי הפירוק הסלקטיבי והשפעתם הסביבת…" at bounding box center [662, 474] width 863 height 781
